Goal: Information Seeking & Learning: Learn about a topic

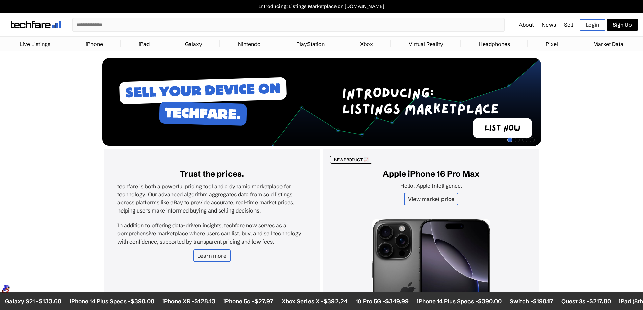
click at [368, 43] on link "Xbox" at bounding box center [367, 44] width 20 height 14
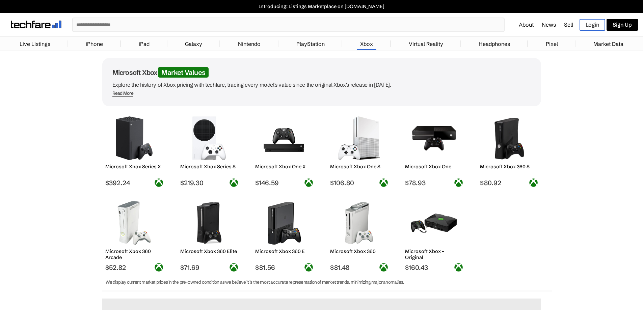
click at [427, 132] on img at bounding box center [434, 138] width 48 height 44
